Goal: Task Accomplishment & Management: Manage account settings

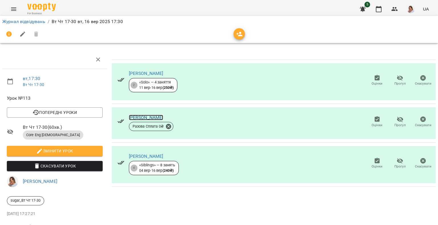
click at [143, 117] on link "[PERSON_NAME]" at bounding box center [146, 117] width 34 height 5
click at [25, 21] on link "Журнал відвідувань" at bounding box center [23, 21] width 43 height 5
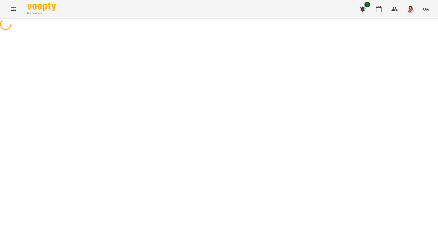
click at [11, 11] on icon "Menu" at bounding box center [13, 8] width 5 height 3
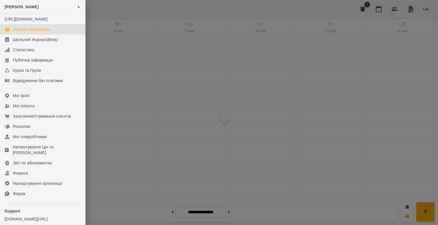
click at [163, 61] on div at bounding box center [219, 112] width 438 height 225
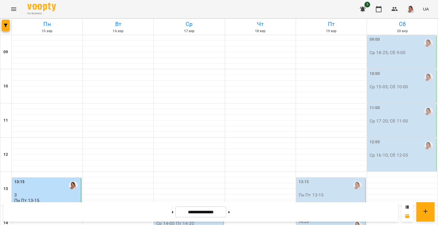
scroll to position [228, 0]
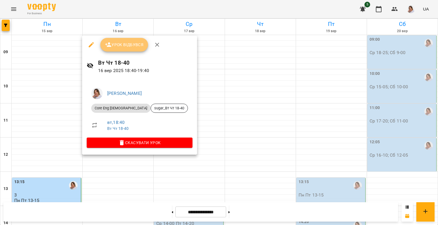
click at [127, 46] on span "Урок відбувся" at bounding box center [124, 44] width 39 height 7
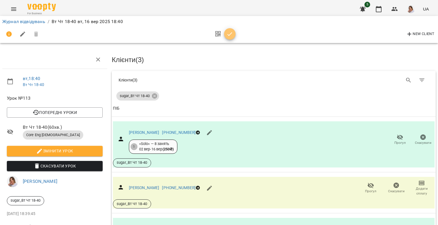
click at [232, 32] on icon "button" at bounding box center [229, 34] width 7 height 7
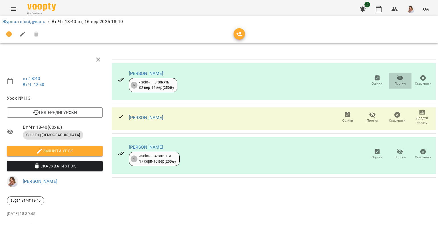
click at [397, 79] on icon "button" at bounding box center [400, 78] width 6 height 5
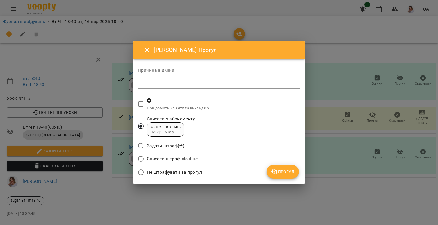
drag, startPoint x: 199, startPoint y: 86, endPoint x: 198, endPoint y: 89, distance: 3.8
click at [199, 86] on textarea at bounding box center [219, 83] width 162 height 5
type textarea "**********"
click at [182, 170] on span "Не штрафувати за прогул" at bounding box center [174, 172] width 55 height 7
click at [297, 167] on div "**********" at bounding box center [219, 122] width 162 height 116
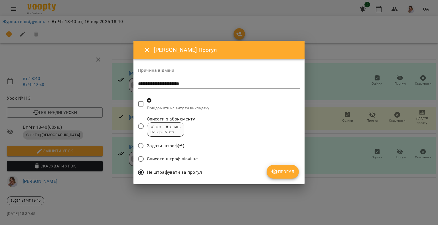
click at [269, 171] on button "Прогул" at bounding box center [283, 172] width 32 height 14
